Goal: Participate in discussion: Engage in conversation with other users on a specific topic

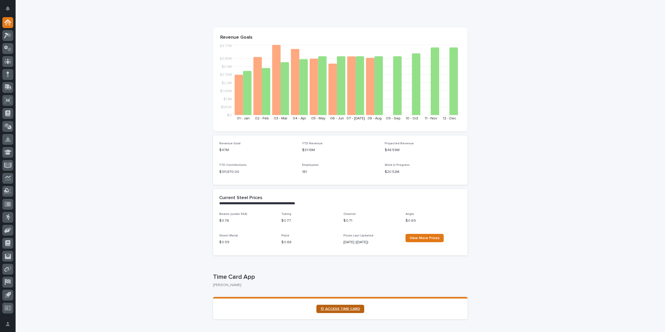
scroll to position [78, 0]
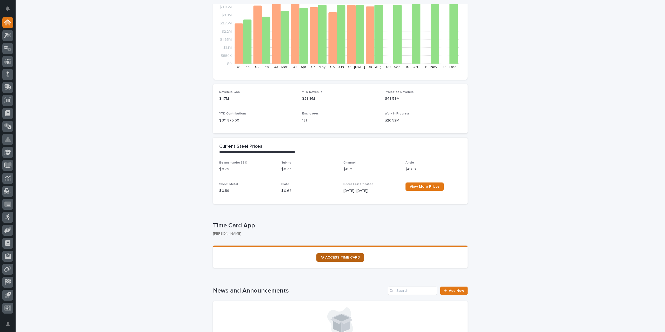
click at [345, 258] on span "⏲ ACCESS TIME CARD" at bounding box center [340, 258] width 39 height 4
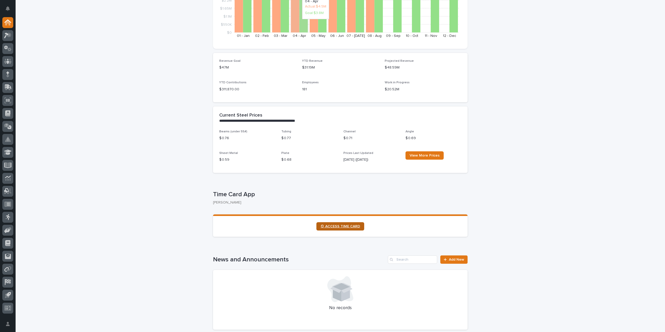
scroll to position [156, 0]
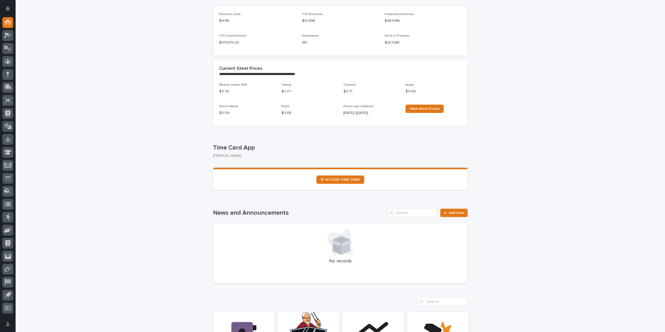
click at [341, 184] on section "⏲ ACCESS TIME CARD" at bounding box center [340, 179] width 255 height 22
click at [343, 180] on span "⏲ ACCESS TIME CARD" at bounding box center [340, 180] width 39 height 4
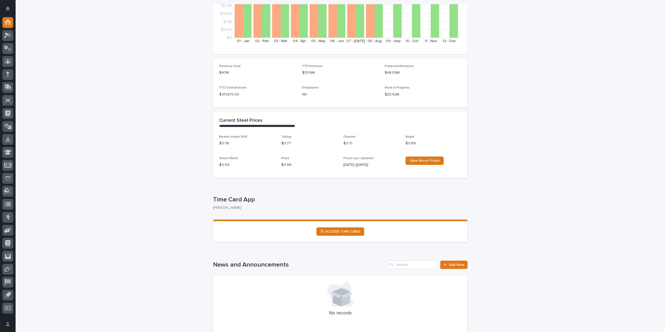
scroll to position [0, 0]
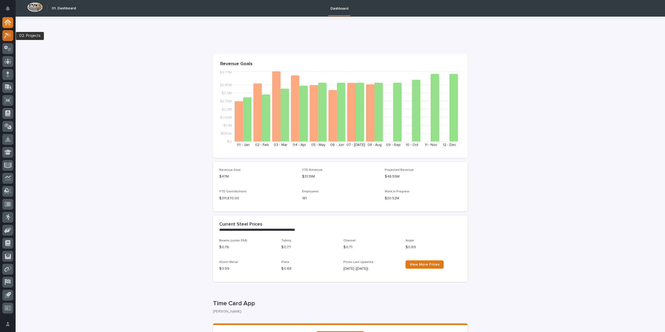
click at [8, 33] on icon at bounding box center [8, 35] width 8 height 6
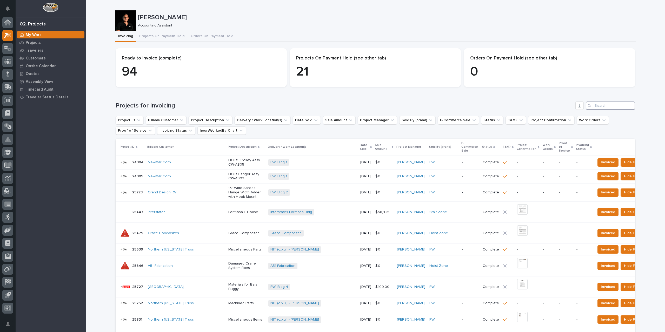
click at [603, 105] on input "Search" at bounding box center [610, 106] width 49 height 8
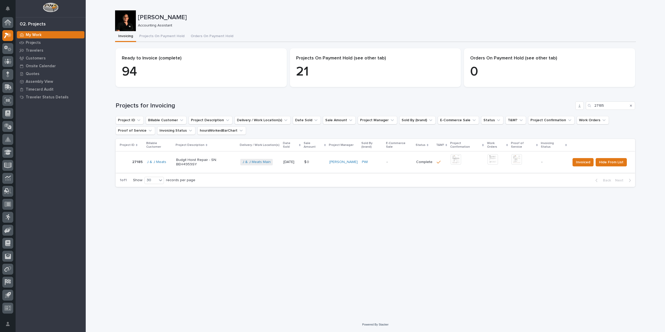
click at [456, 157] on img at bounding box center [456, 159] width 10 height 10
click at [516, 158] on img at bounding box center [516, 159] width 10 height 10
click at [515, 156] on img at bounding box center [516, 159] width 10 height 10
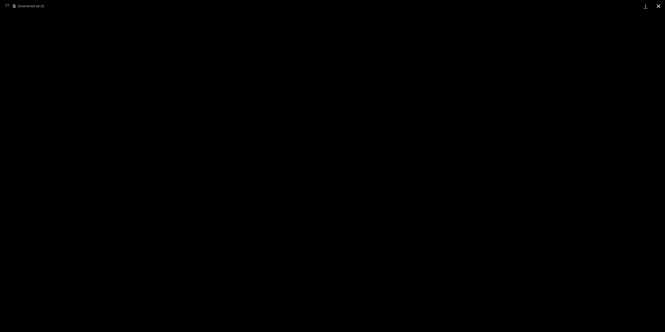
click at [661, 5] on button "Close gallery" at bounding box center [658, 6] width 13 height 12
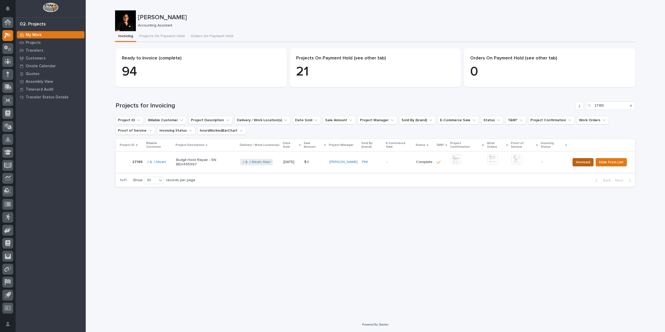
click at [579, 159] on span "Invoiced" at bounding box center [583, 162] width 14 height 6
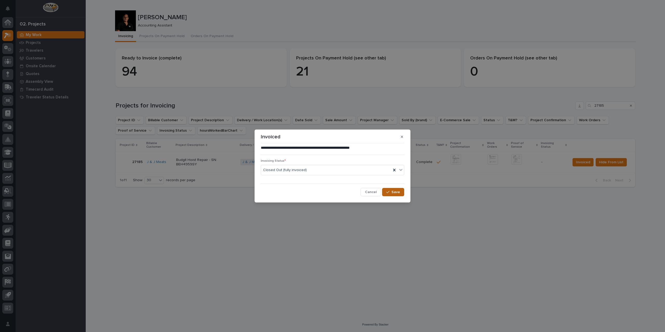
click at [396, 192] on span "Save" at bounding box center [395, 192] width 9 height 5
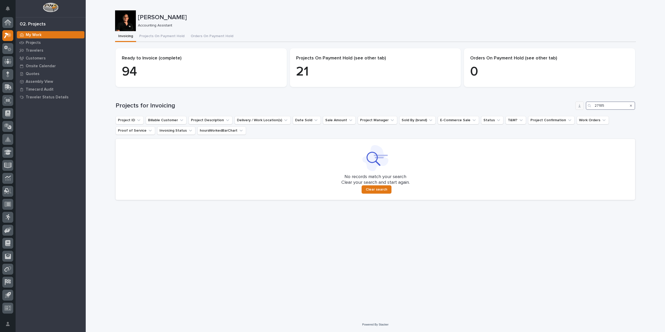
drag, startPoint x: 612, startPoint y: 106, endPoint x: 579, endPoint y: 108, distance: 33.3
click at [579, 108] on div "Projects for Invoicing 27185" at bounding box center [376, 106] width 520 height 8
type input "25522"
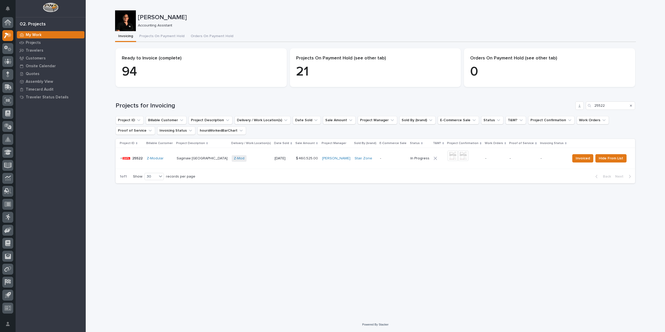
click at [380, 158] on p "-" at bounding box center [393, 158] width 26 height 4
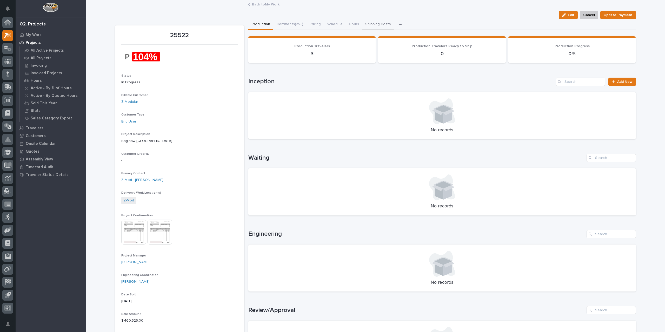
click at [376, 25] on button "Shipping Costs" at bounding box center [378, 24] width 32 height 11
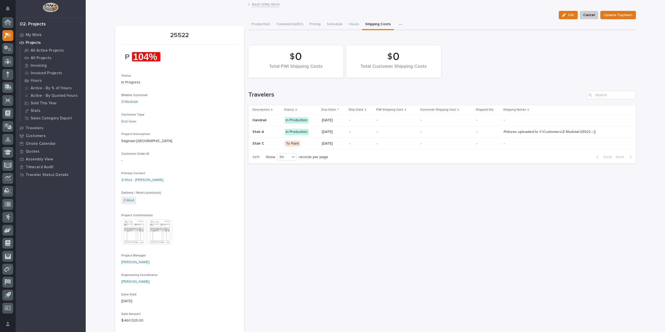
click at [269, 3] on link "Back to My Work" at bounding box center [266, 4] width 28 height 6
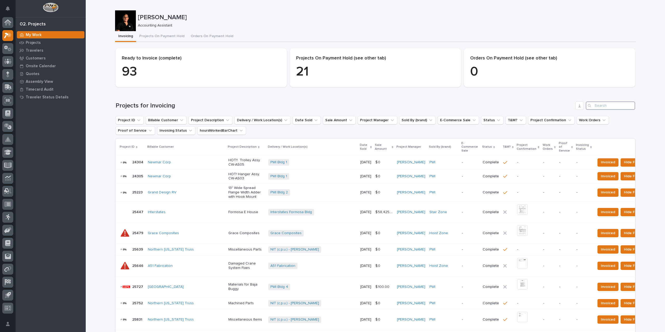
click at [594, 105] on input "Search" at bounding box center [610, 106] width 49 height 8
type input "25522"
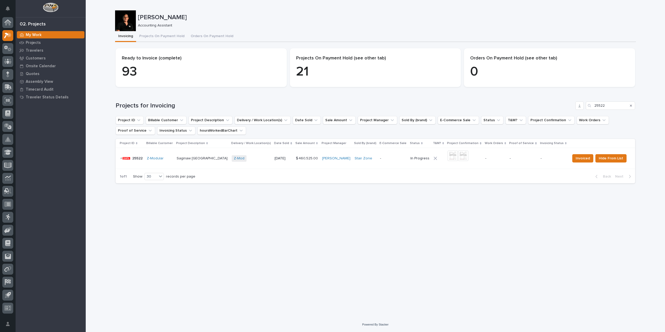
click at [247, 160] on div "Z-Mod + 0" at bounding box center [251, 158] width 39 height 6
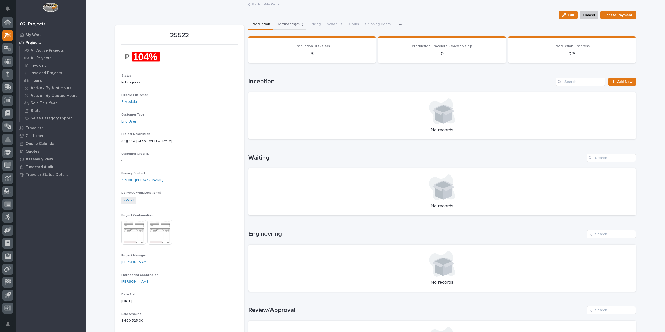
drag, startPoint x: 281, startPoint y: 25, endPoint x: 291, endPoint y: 26, distance: 10.2
click at [281, 25] on button "Comments (25+)" at bounding box center [289, 24] width 33 height 11
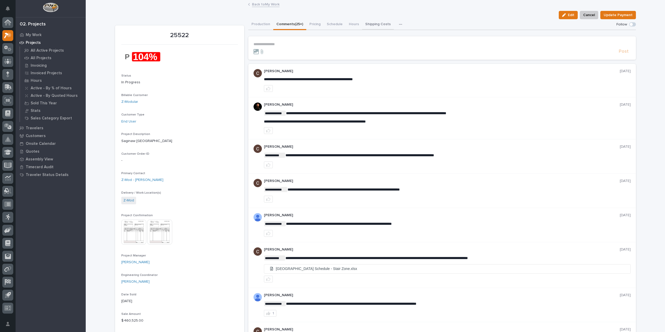
click at [373, 23] on button "Shipping Costs" at bounding box center [378, 24] width 32 height 11
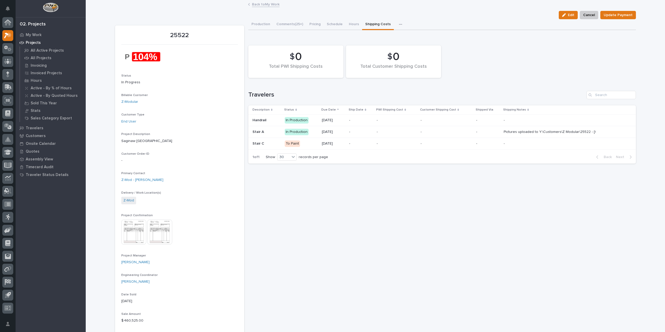
click at [268, 117] on div "Handrail" at bounding box center [266, 119] width 28 height 5
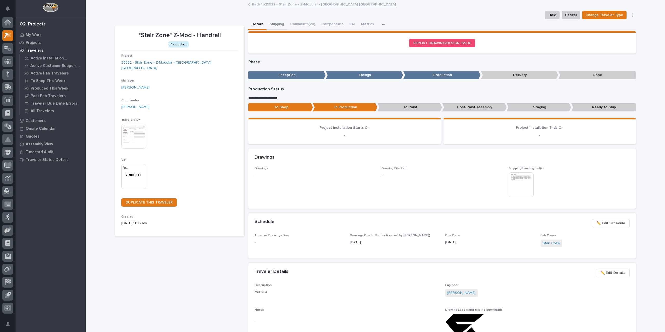
click at [281, 24] on button "Shipping" at bounding box center [277, 24] width 21 height 11
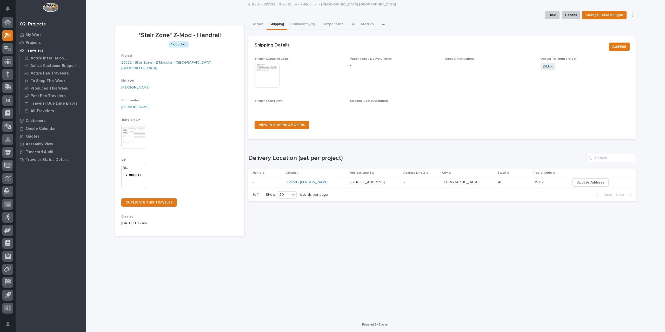
click at [267, 5] on link "Back to 25522 - Stair Zone - Z-Modular - [GEOGRAPHIC_DATA] [GEOGRAPHIC_DATA]" at bounding box center [324, 4] width 144 height 6
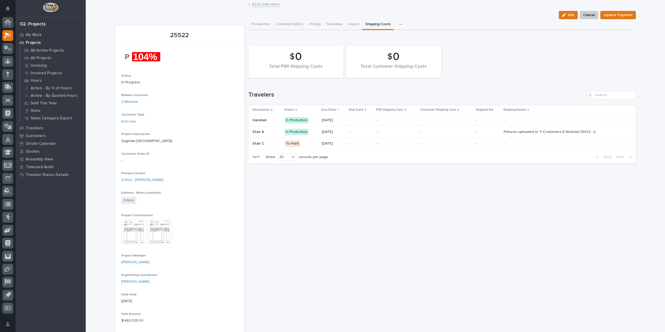
click at [276, 132] on p "Stair A" at bounding box center [266, 132] width 28 height 4
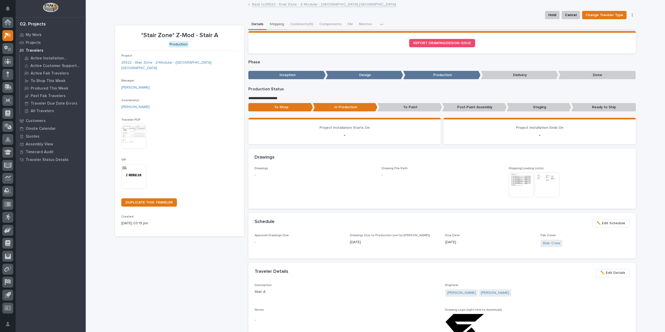
click at [274, 23] on button "Shipping" at bounding box center [277, 24] width 21 height 11
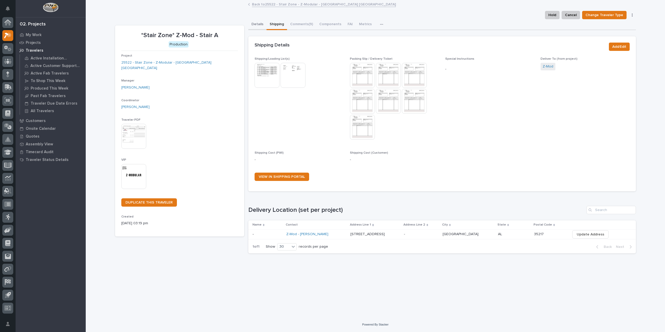
click at [261, 23] on button "Details" at bounding box center [257, 24] width 18 height 11
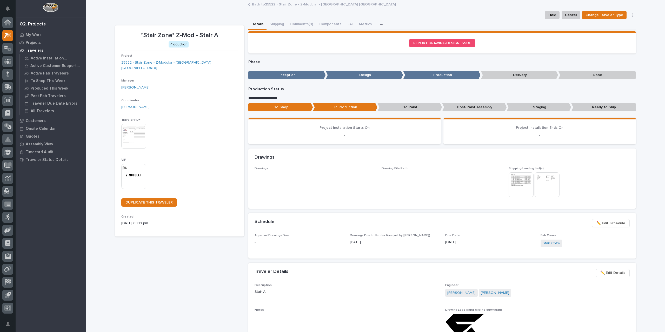
click at [308, 6] on link "Back to 25522 - Stair Zone - Z-Modular - [GEOGRAPHIC_DATA] [GEOGRAPHIC_DATA]" at bounding box center [324, 4] width 144 height 6
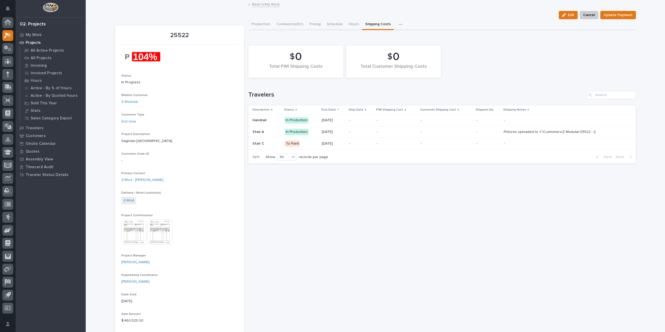
click at [258, 2] on link "Back to My Work" at bounding box center [266, 4] width 28 height 6
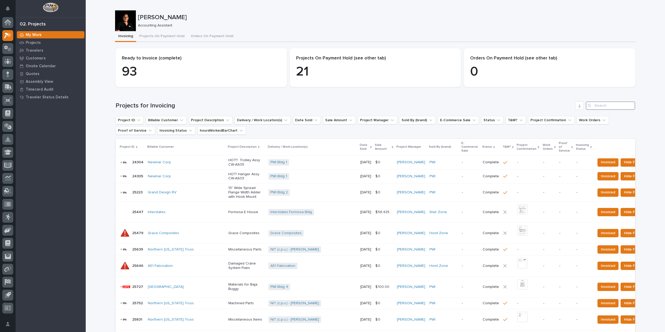
click at [603, 104] on input "Search" at bounding box center [610, 106] width 49 height 8
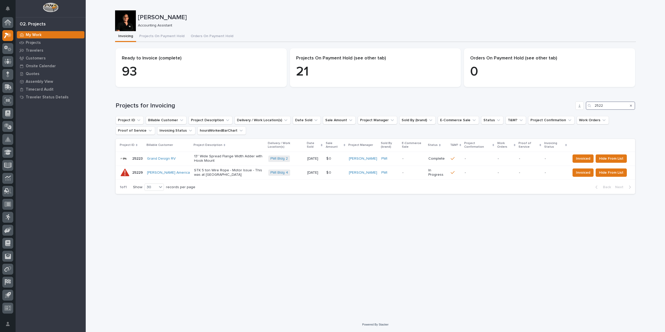
click at [597, 106] on input "2522" at bounding box center [610, 106] width 49 height 8
type input "25522"
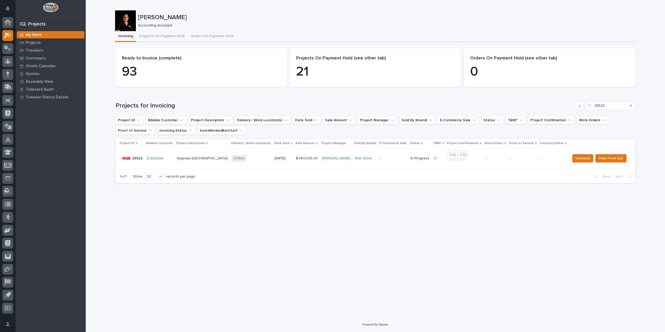
click at [258, 159] on td "Z-Mod + 0" at bounding box center [251, 158] width 43 height 21
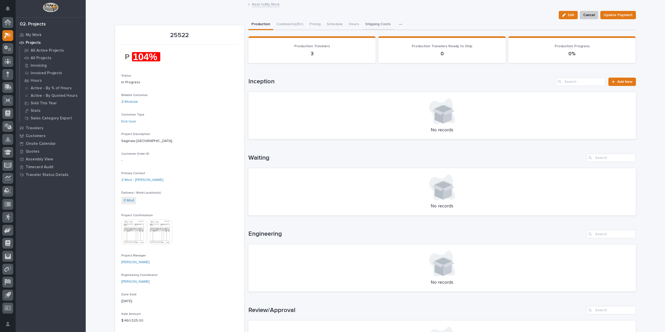
click at [369, 26] on button "Shipping Costs" at bounding box center [378, 24] width 32 height 11
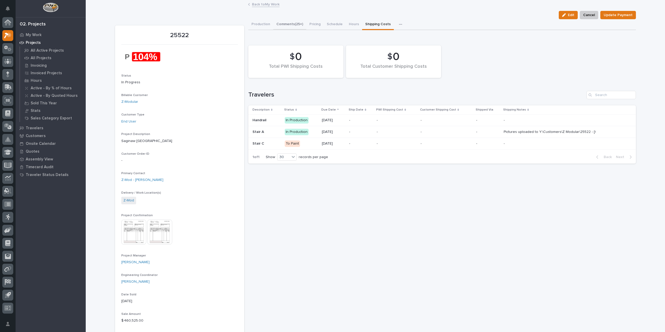
click at [289, 23] on button "Comments (25+)" at bounding box center [289, 24] width 33 height 11
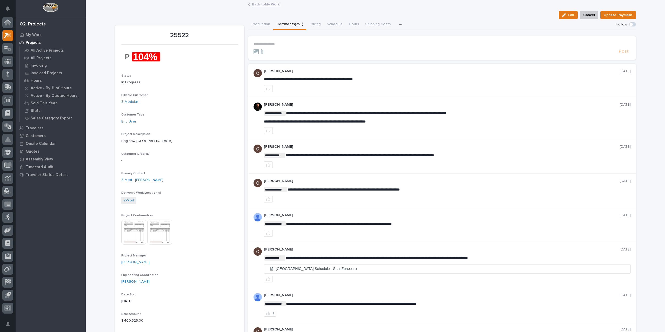
click at [272, 45] on p "**********" at bounding box center [442, 44] width 377 height 4
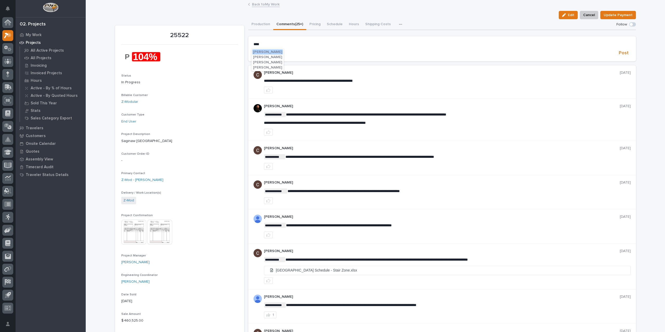
click at [271, 67] on span "[PERSON_NAME]" at bounding box center [267, 68] width 29 height 4
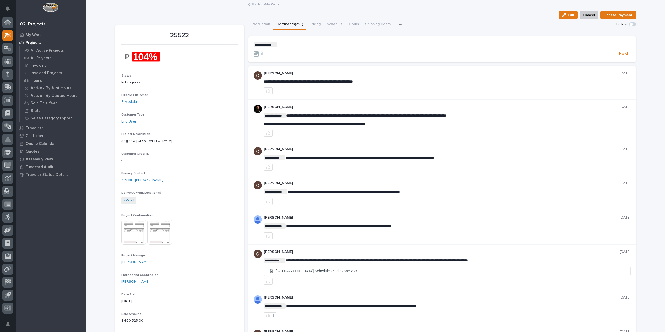
click at [280, 46] on p "**********" at bounding box center [442, 44] width 377 height 5
drag, startPoint x: 291, startPoint y: 46, endPoint x: 295, endPoint y: 59, distance: 13.8
click at [291, 46] on p "**********" at bounding box center [442, 44] width 377 height 5
click at [447, 45] on p "**********" at bounding box center [442, 44] width 377 height 5
drag, startPoint x: 436, startPoint y: 45, endPoint x: 440, endPoint y: 50, distance: 6.5
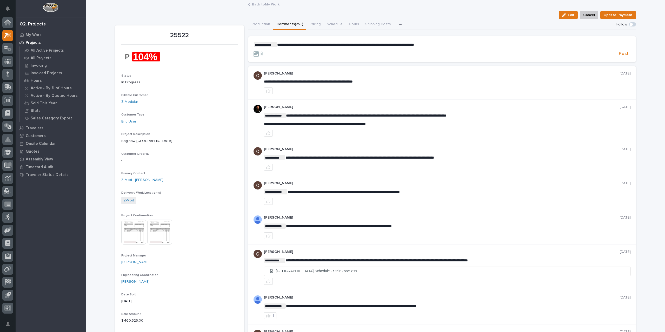
click at [414, 45] on span "**********" at bounding box center [345, 45] width 137 height 4
click at [620, 55] on span "Post" at bounding box center [624, 54] width 10 height 6
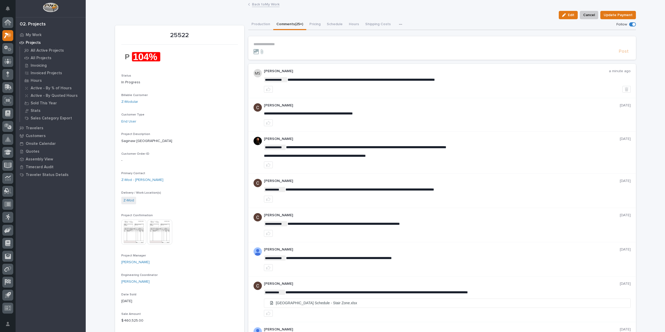
click at [256, 140] on img at bounding box center [258, 141] width 8 height 8
click at [8, 24] on icon at bounding box center [7, 22] width 7 height 6
